Goal: Task Accomplishment & Management: Use online tool/utility

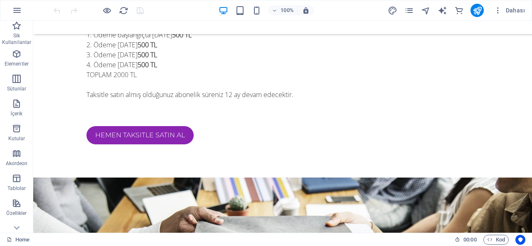
scroll to position [703, 0]
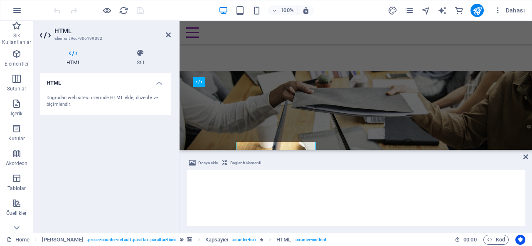
scroll to position [648, 0]
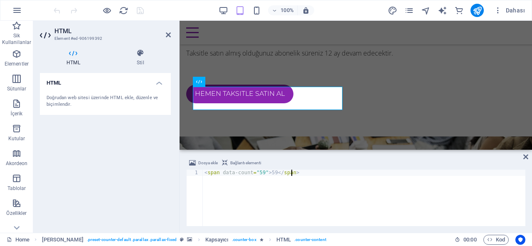
click at [261, 177] on div "< span data-count = "59" > 59 </ span >" at bounding box center [364, 204] width 323 height 69
click at [271, 173] on div "< span data-count = "59" > 59 </ span >" at bounding box center [364, 204] width 323 height 69
type textarea "<span data-count="5000+">5000+</span>"
click at [524, 156] on icon at bounding box center [525, 157] width 5 height 7
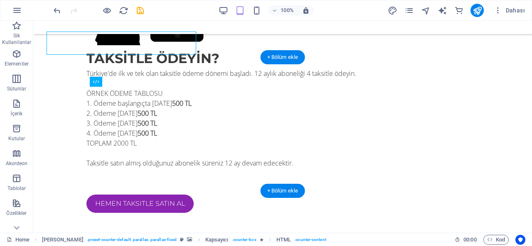
scroll to position [703, 0]
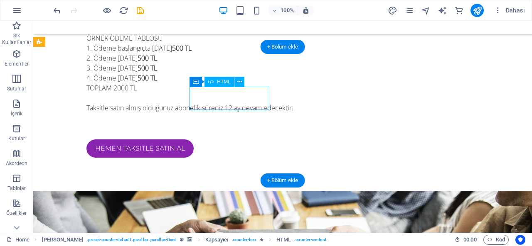
scroll to position [648, 0]
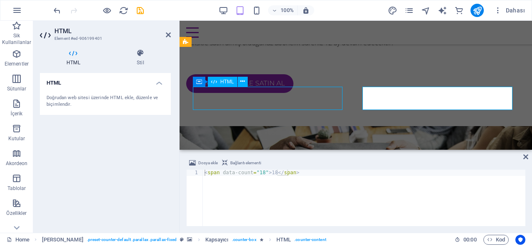
scroll to position [703, 0]
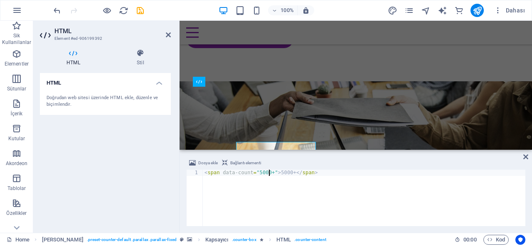
scroll to position [648, 0]
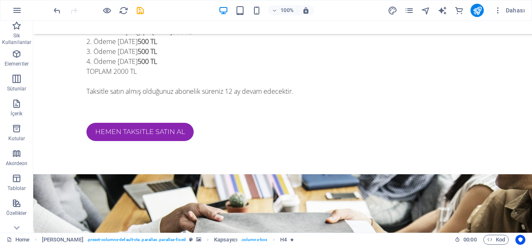
scroll to position [715, 0]
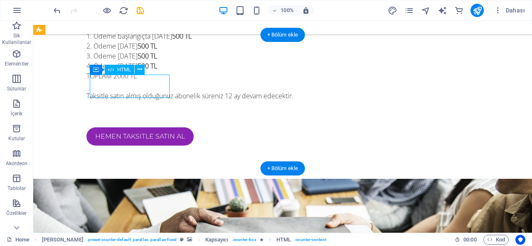
scroll to position [660, 0]
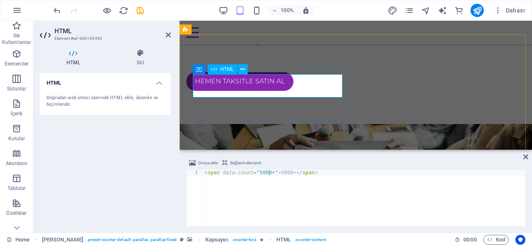
click at [258, 177] on div "< span data-count = "5000+" > 5000+ </ span >" at bounding box center [364, 204] width 323 height 69
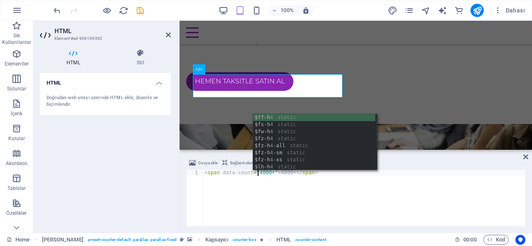
scroll to position [0, 4]
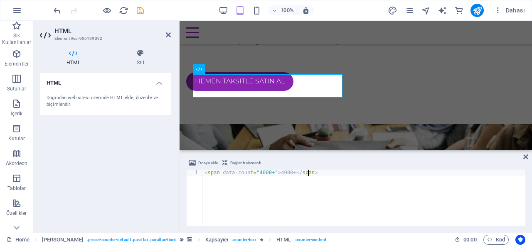
click at [281, 192] on div "< span data-count = "4000+" > 4000+ </ span >" at bounding box center [364, 204] width 323 height 69
type textarea "<span data-count="4000+">4000+</span>"
click at [526, 159] on icon at bounding box center [525, 157] width 5 height 7
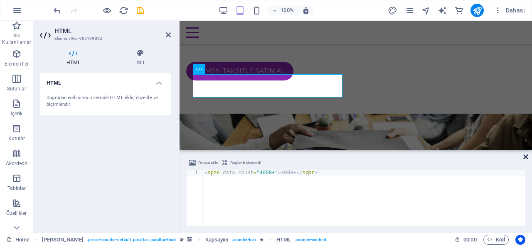
scroll to position [715, 0]
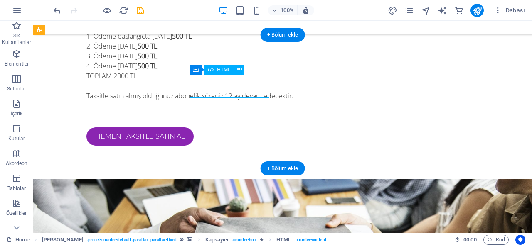
scroll to position [660, 0]
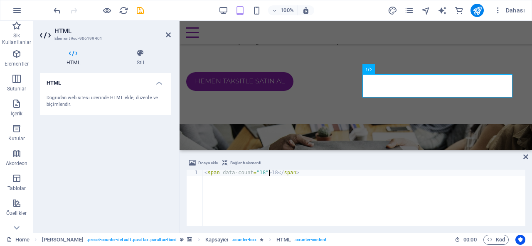
click at [270, 174] on div "< span data-count = "18" > 18 </ span >" at bounding box center [364, 204] width 323 height 69
type textarea "<span data-count="5000+">5000+</span>"
click at [527, 158] on icon at bounding box center [525, 157] width 5 height 7
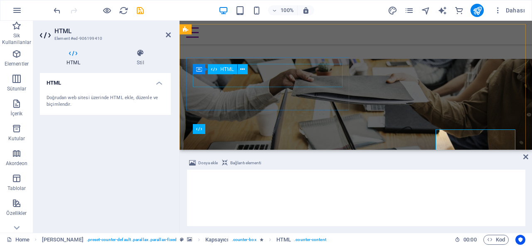
scroll to position [660, 0]
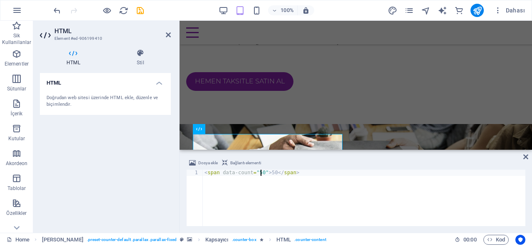
click at [261, 174] on div "< span data-count = "50" > 50 </ span >" at bounding box center [364, 204] width 323 height 69
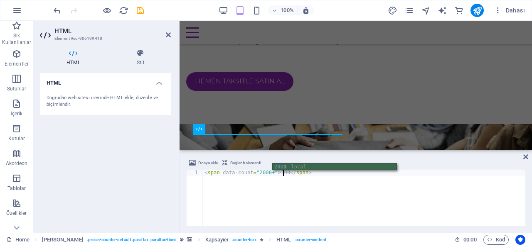
scroll to position [0, 7]
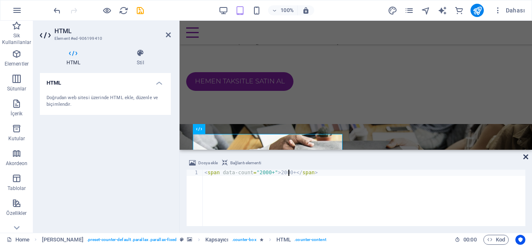
type textarea "<span data-count="2000+">2000+</span>"
click at [527, 157] on icon at bounding box center [525, 157] width 5 height 7
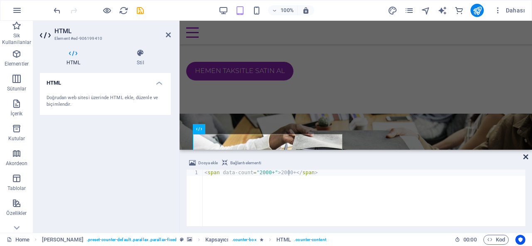
scroll to position [715, 0]
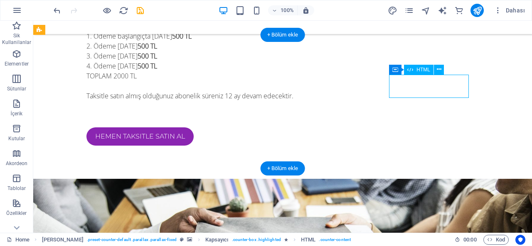
scroll to position [660, 0]
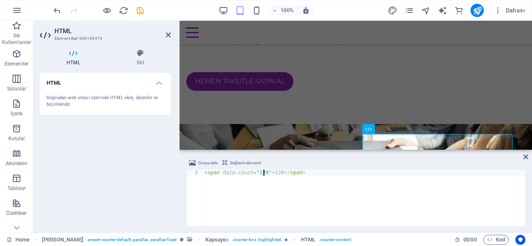
click at [264, 173] on div "< span data-count = "120" > 120 </ span >" at bounding box center [364, 204] width 323 height 69
type textarea "<span data-count="35000+">35000+</span>"
click at [527, 158] on icon at bounding box center [525, 157] width 5 height 7
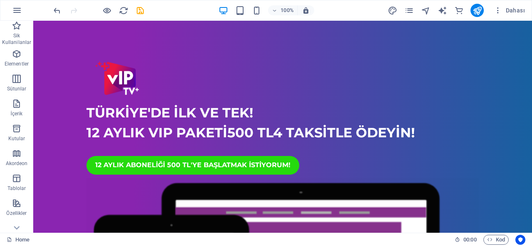
scroll to position [0, 0]
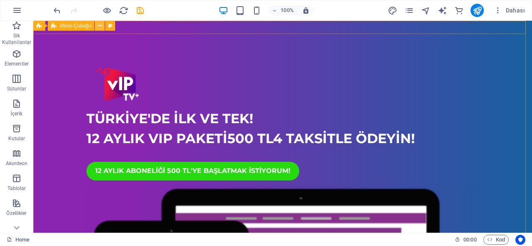
click at [100, 27] on icon at bounding box center [100, 26] width 5 height 9
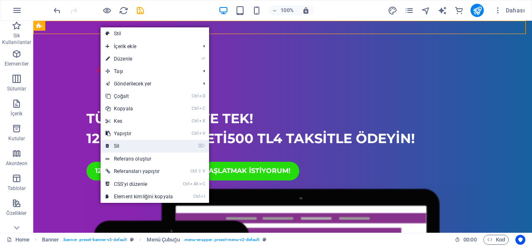
click at [121, 144] on link "⌦ Sil" at bounding box center [139, 146] width 77 height 12
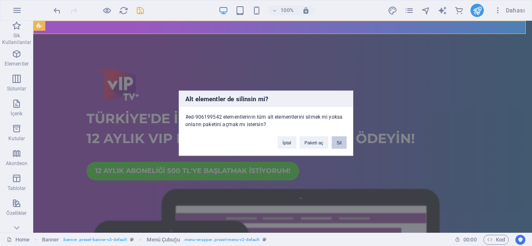
click at [340, 142] on button "Sil" at bounding box center [339, 142] width 15 height 12
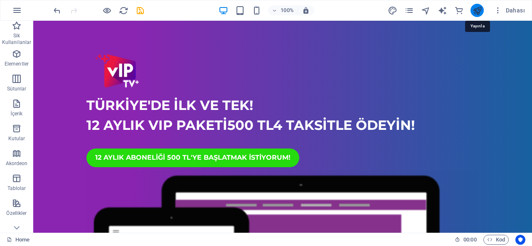
click at [476, 8] on icon "publish" at bounding box center [478, 11] width 10 height 10
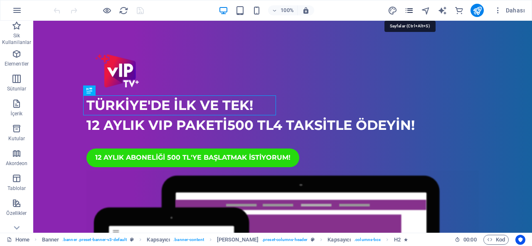
click at [409, 8] on icon "pages" at bounding box center [409, 11] width 10 height 10
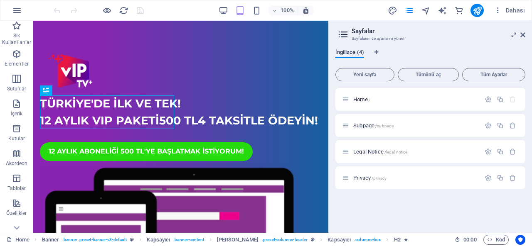
click at [355, 55] on span "İngilizce (4)" at bounding box center [349, 53] width 29 height 12
click at [376, 52] on icon "Dil Sekmeleri" at bounding box center [376, 52] width 4 height 5
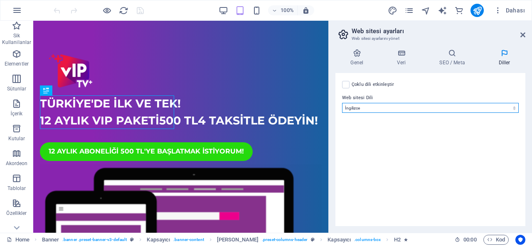
click at [377, 111] on select "Abkhazian Afar Afrikaans Akan Albanian Almanca Amharic Aragonese Arapça Armenia…" at bounding box center [430, 108] width 177 height 10
select select "165"
click at [342, 103] on select "Abkhazian Afar Afrikaans Akan Albanian Almanca Amharic Aragonese Arapça Armenia…" at bounding box center [430, 108] width 177 height 10
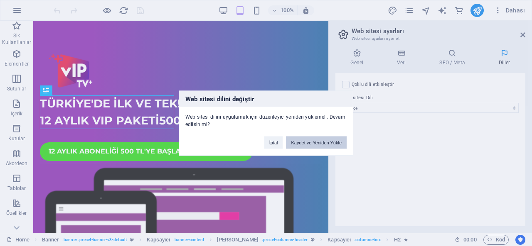
click at [313, 144] on button "Kaydet ve Yeniden Yükle" at bounding box center [316, 142] width 61 height 12
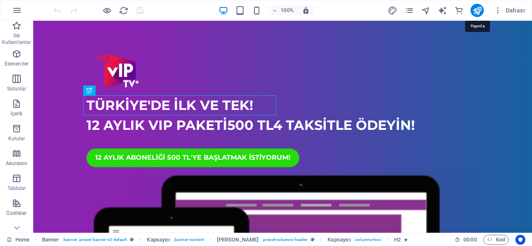
click at [480, 12] on icon "publish" at bounding box center [478, 11] width 10 height 10
